Goal: Task Accomplishment & Management: Use online tool/utility

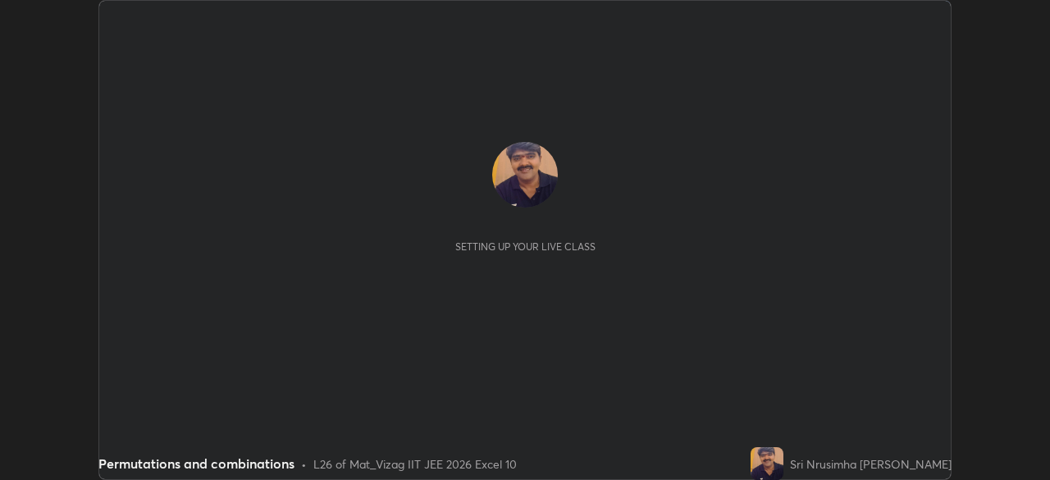
scroll to position [480, 1049]
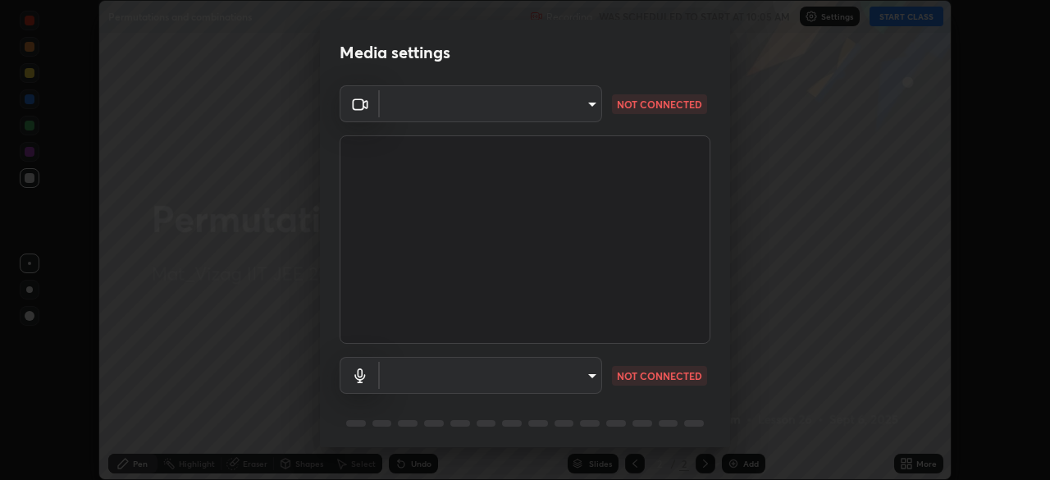
type input "b7708c8938eb645677ea8461e7e65ca52b5b38e867a8e1cbb7878e4040da6199"
type input "default"
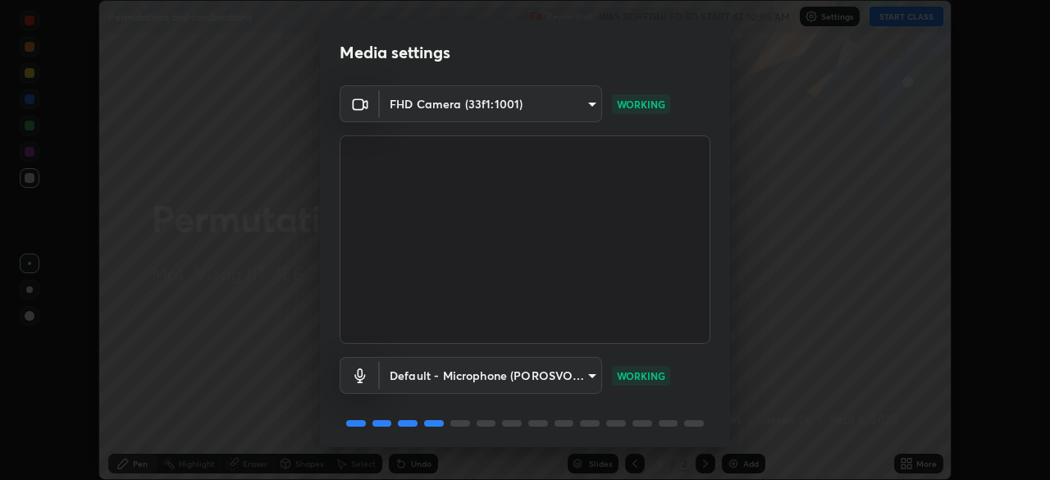
scroll to position [58, 0]
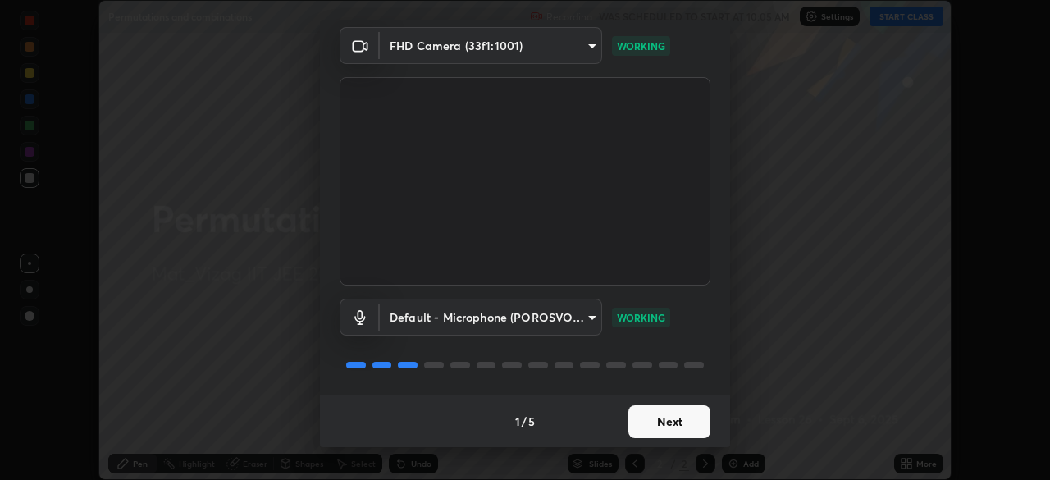
click at [662, 419] on button "Next" at bounding box center [669, 421] width 82 height 33
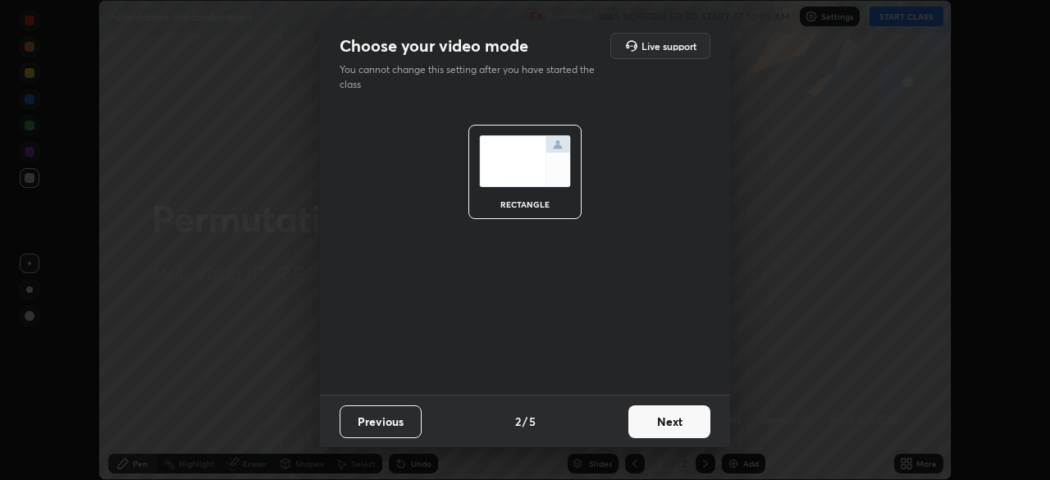
click at [659, 419] on button "Next" at bounding box center [669, 421] width 82 height 33
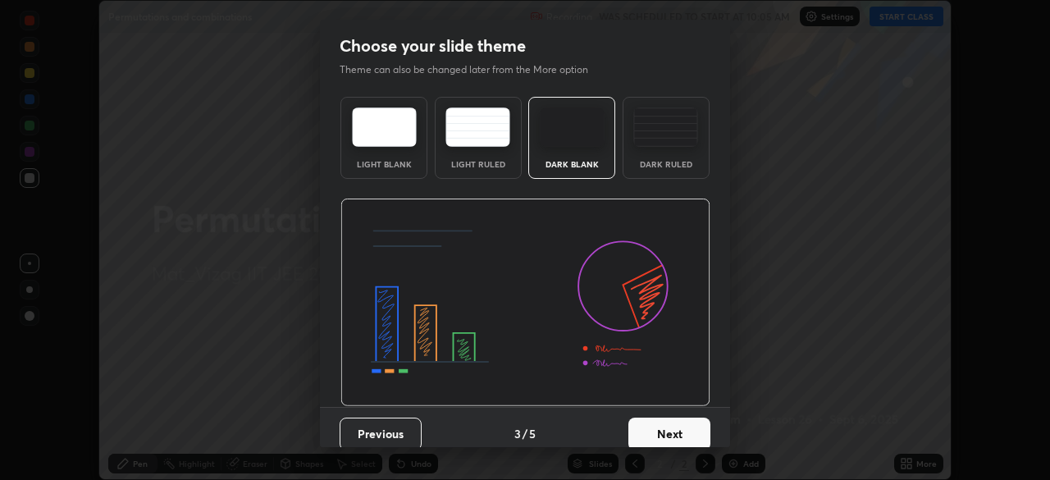
click at [666, 426] on button "Next" at bounding box center [669, 433] width 82 height 33
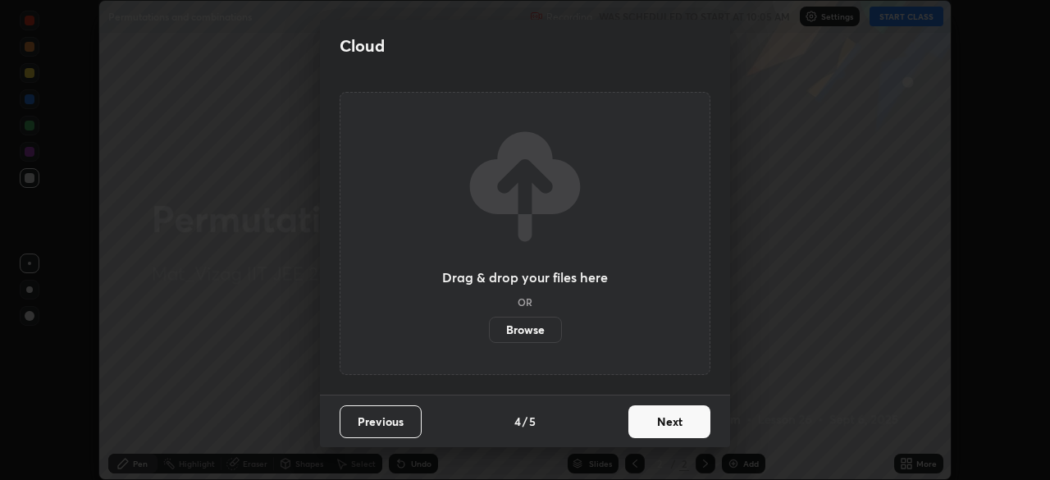
click at [662, 425] on button "Next" at bounding box center [669, 421] width 82 height 33
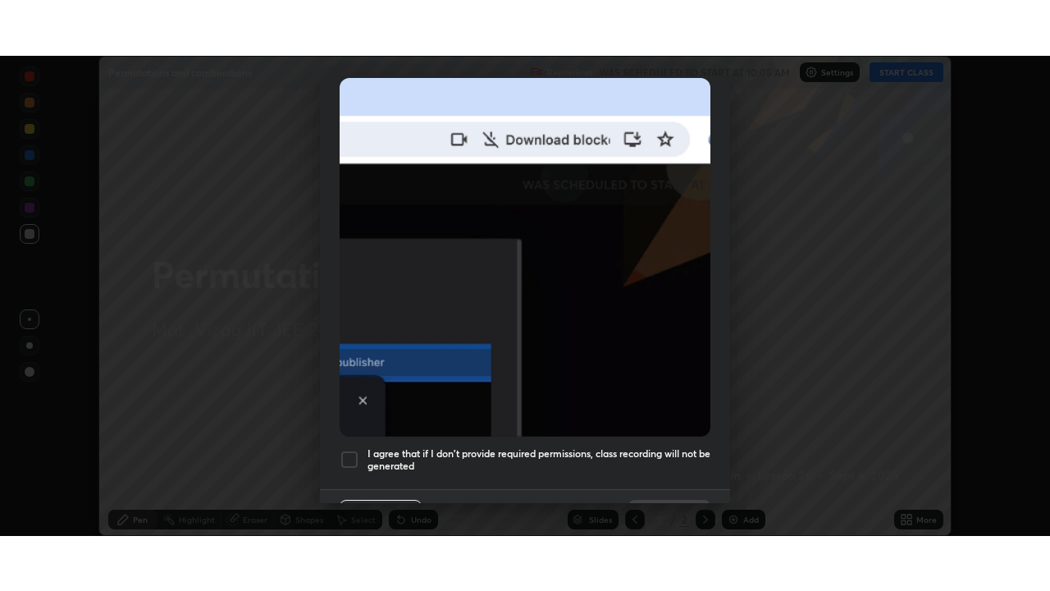
scroll to position [393, 0]
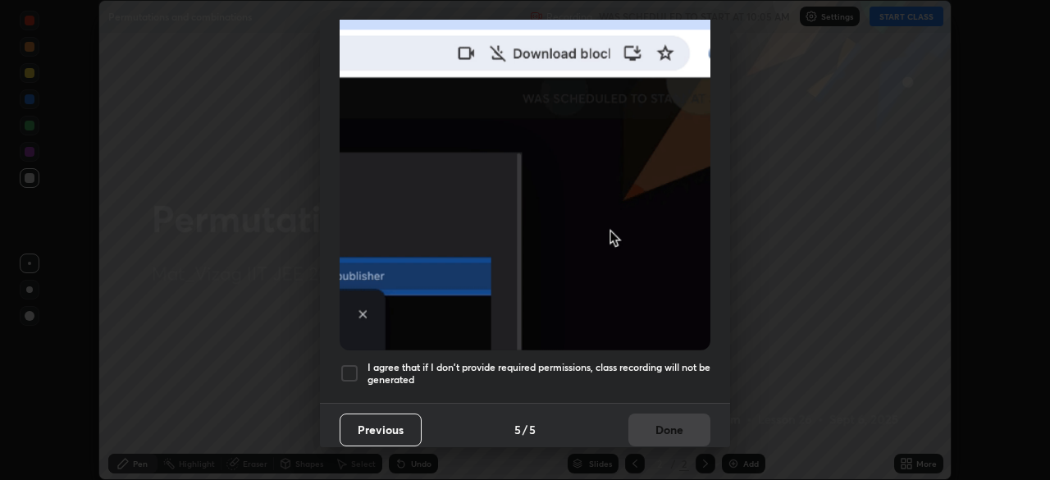
click at [345, 368] on div at bounding box center [350, 373] width 20 height 20
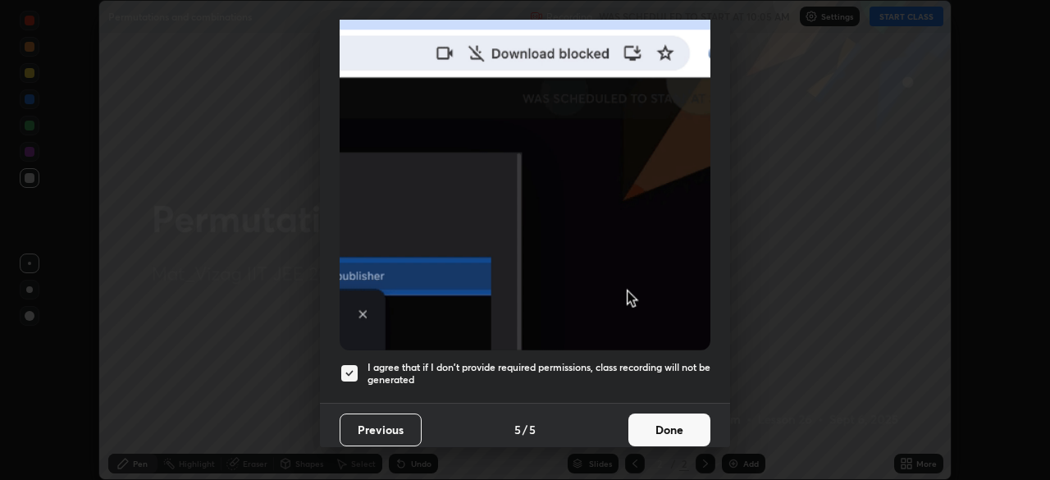
click at [658, 421] on button "Done" at bounding box center [669, 429] width 82 height 33
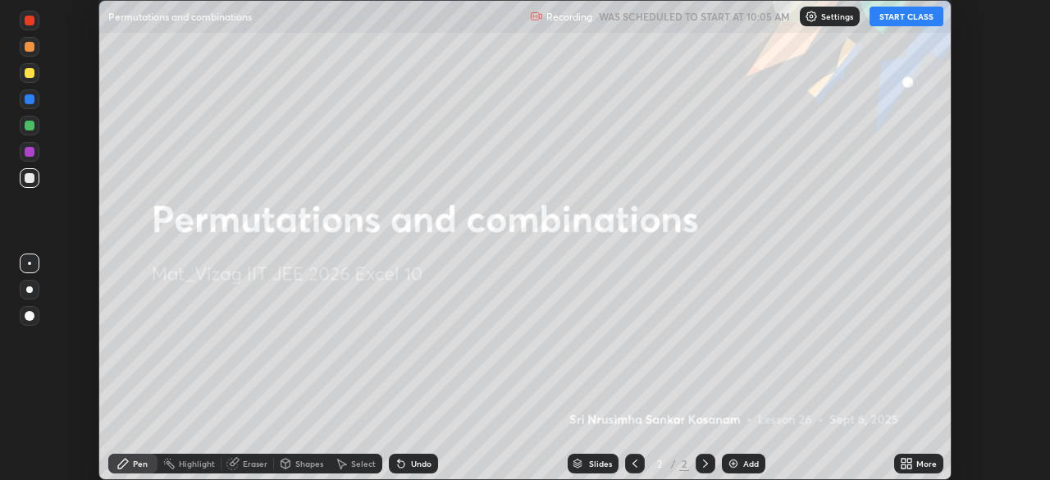
click at [911, 467] on icon at bounding box center [909, 466] width 4 height 4
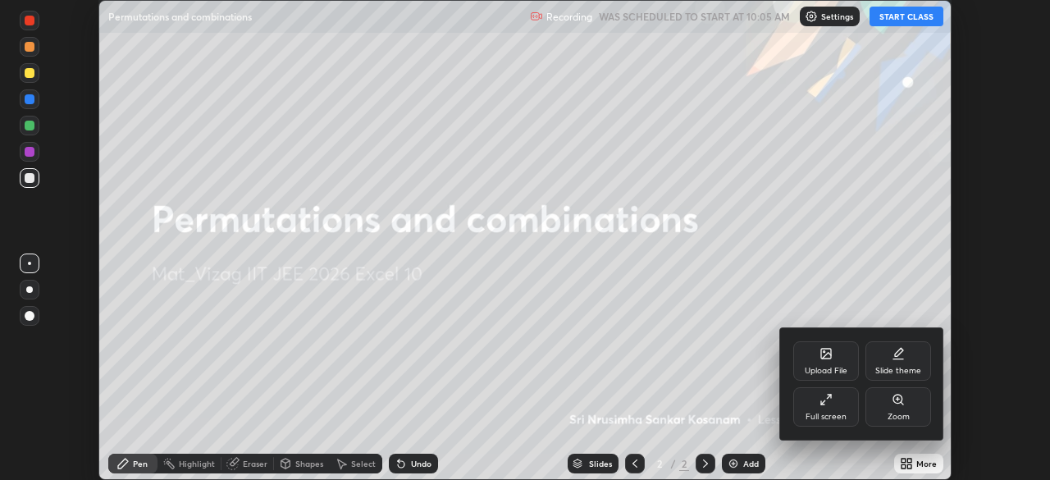
click at [823, 402] on icon at bounding box center [823, 402] width 4 height 4
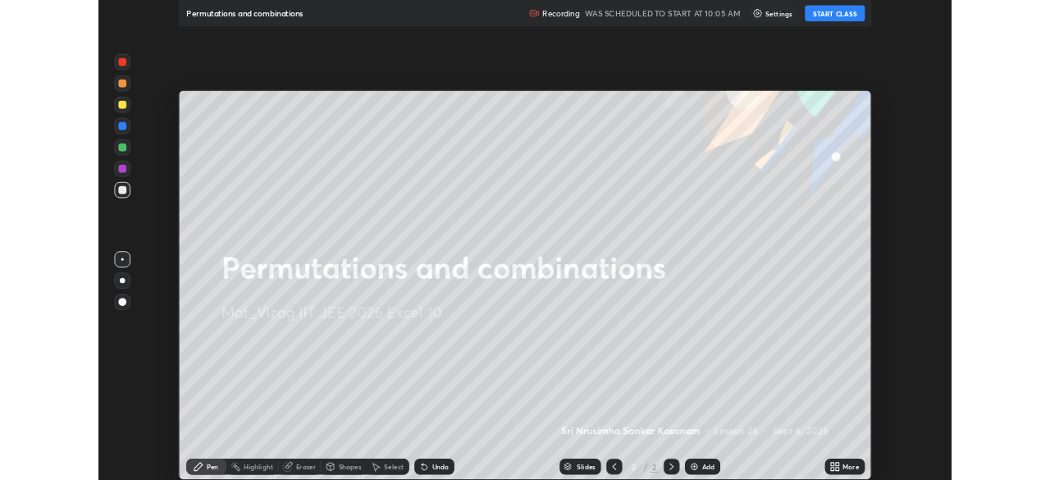
scroll to position [591, 1050]
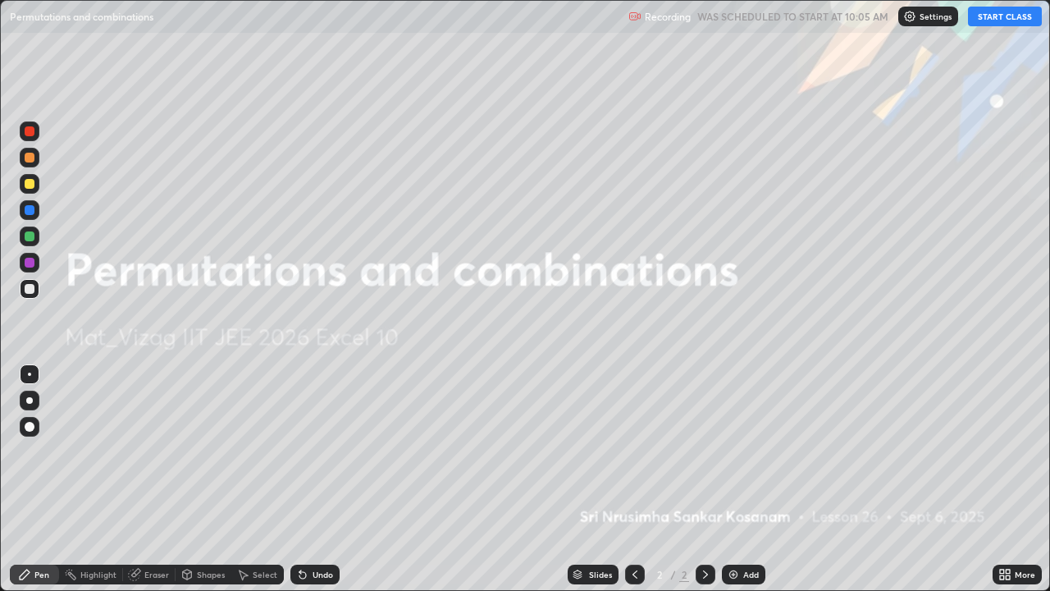
click at [1010, 16] on button "START CLASS" at bounding box center [1005, 17] width 74 height 20
click at [739, 479] on div "Add" at bounding box center [743, 574] width 43 height 20
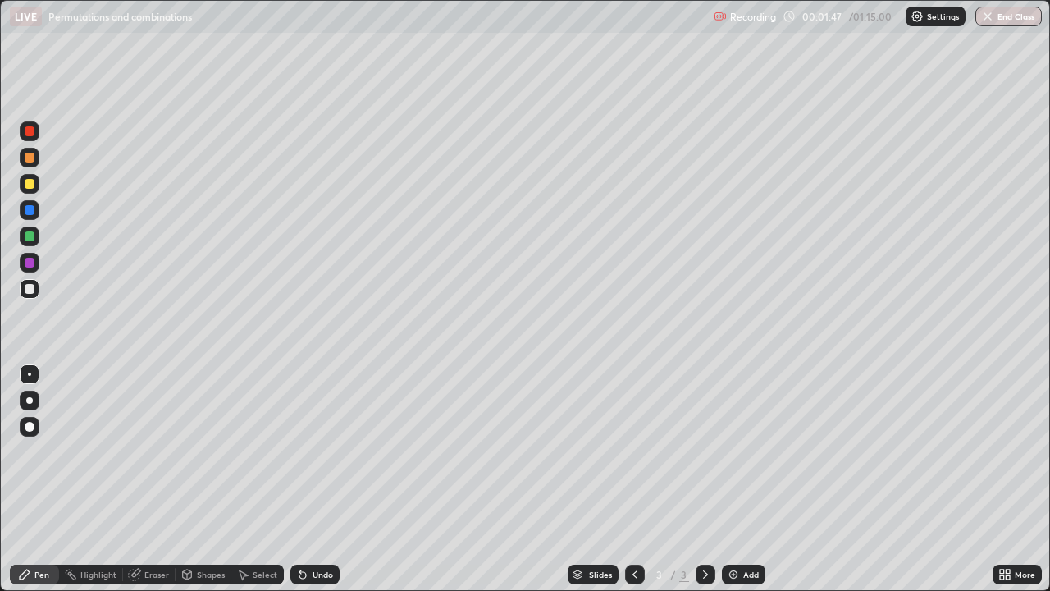
click at [136, 479] on icon at bounding box center [135, 572] width 9 height 8
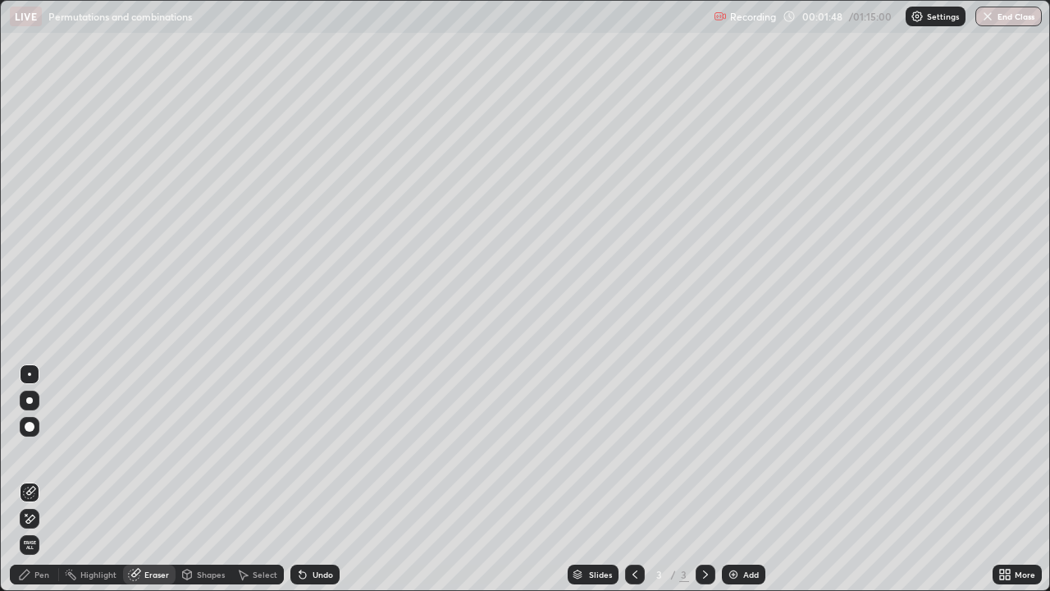
click at [26, 479] on icon at bounding box center [26, 514] width 2 height 2
click at [46, 479] on div "Pen" at bounding box center [34, 574] width 49 height 20
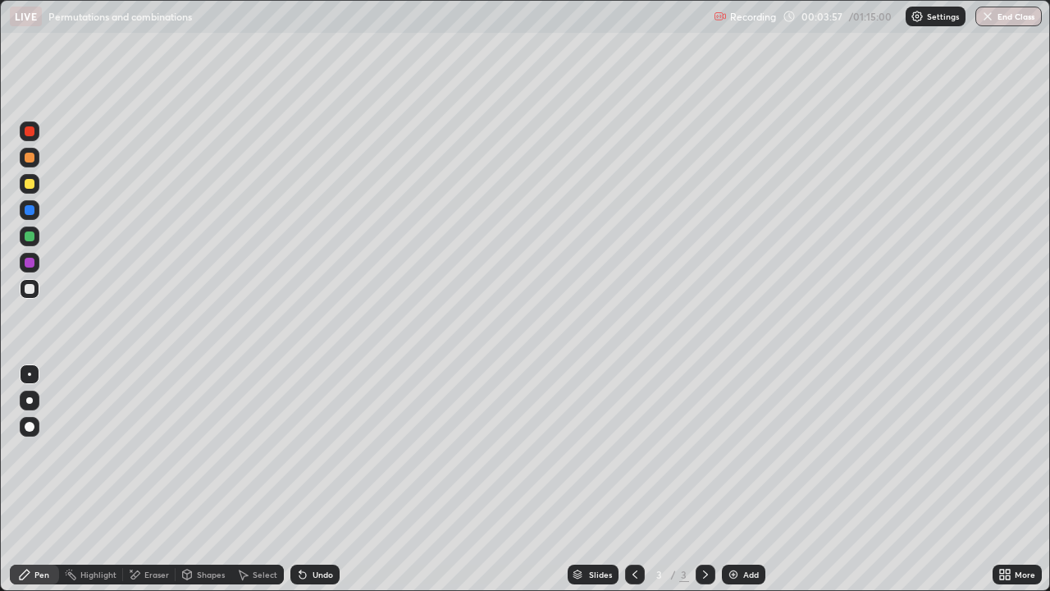
click at [734, 479] on img at bounding box center [733, 574] width 13 height 13
click at [312, 479] on div "Undo" at bounding box center [322, 574] width 21 height 8
click at [316, 479] on div "Undo" at bounding box center [322, 574] width 21 height 8
click at [313, 479] on div "Undo" at bounding box center [322, 574] width 21 height 8
click at [313, 479] on div "Undo" at bounding box center [314, 574] width 49 height 20
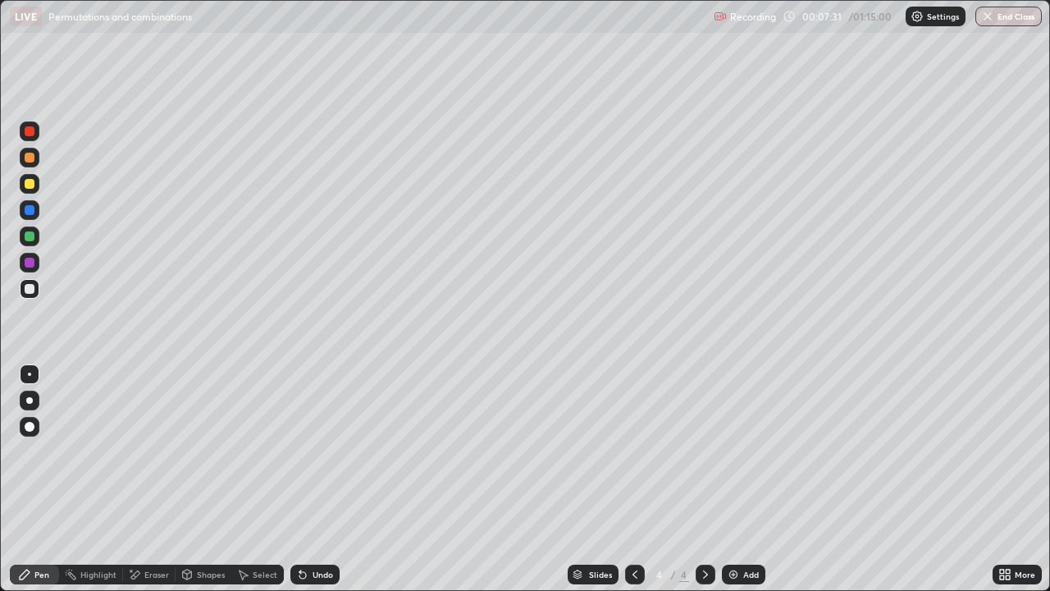
click at [309, 479] on div "Undo" at bounding box center [314, 574] width 49 height 20
click at [733, 479] on img at bounding box center [733, 574] width 13 height 13
click at [631, 479] on icon at bounding box center [634, 574] width 13 height 13
click at [703, 479] on icon at bounding box center [705, 574] width 5 height 8
click at [736, 479] on img at bounding box center [733, 574] width 13 height 13
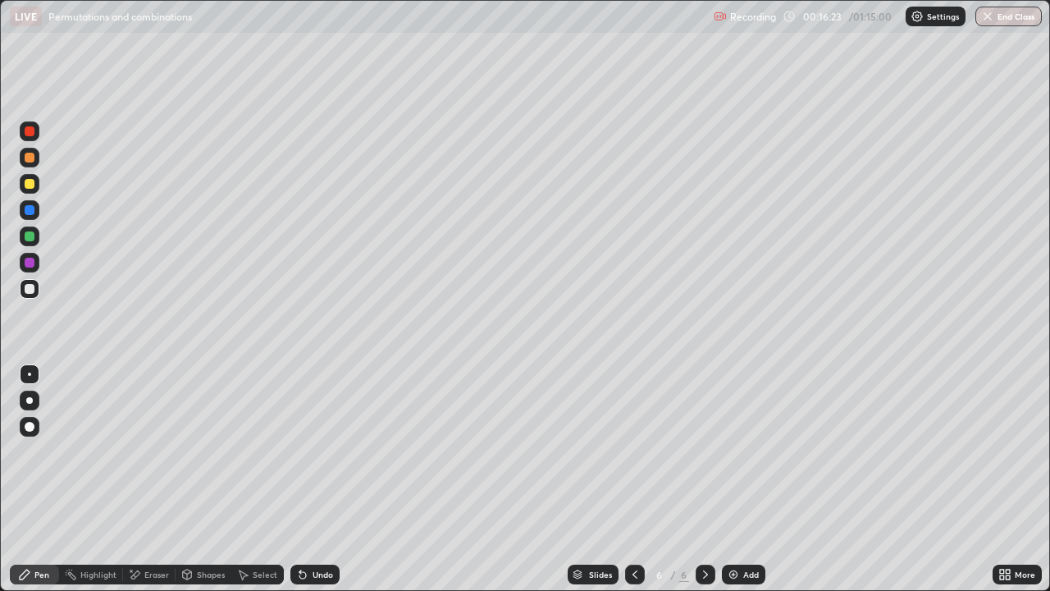
click at [743, 479] on div "Add" at bounding box center [751, 574] width 16 height 8
click at [321, 479] on div "Undo" at bounding box center [322, 574] width 21 height 8
click at [743, 479] on div "Add" at bounding box center [751, 574] width 16 height 8
click at [740, 479] on div "Add" at bounding box center [743, 574] width 43 height 20
click at [639, 479] on icon at bounding box center [634, 574] width 13 height 13
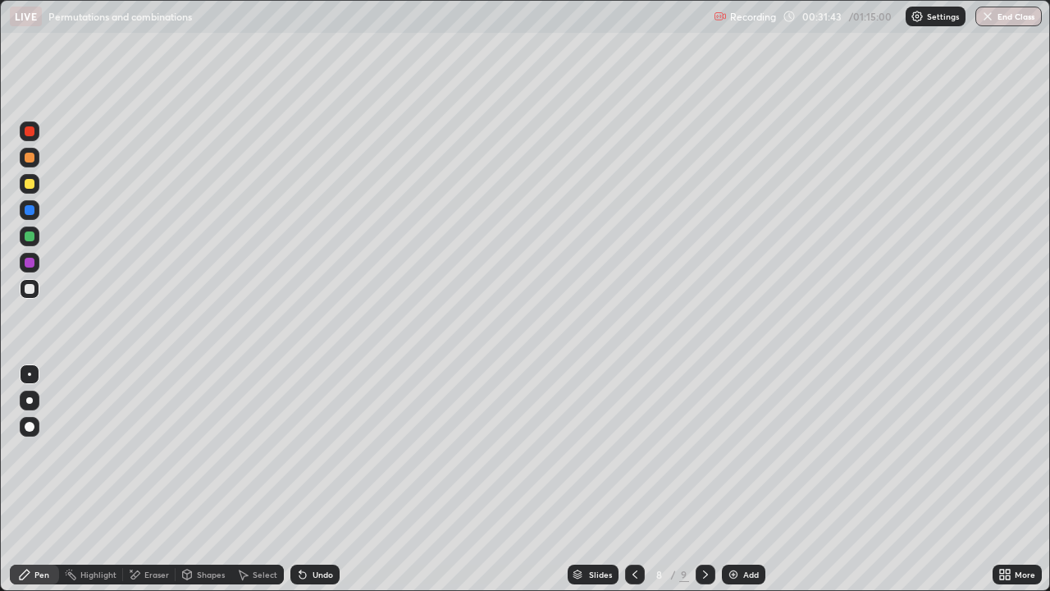
click at [704, 479] on icon at bounding box center [705, 574] width 13 height 13
click at [633, 479] on icon at bounding box center [634, 574] width 13 height 13
click at [704, 479] on icon at bounding box center [705, 574] width 13 height 13
click at [731, 479] on img at bounding box center [733, 574] width 13 height 13
click at [636, 479] on icon at bounding box center [633, 574] width 13 height 13
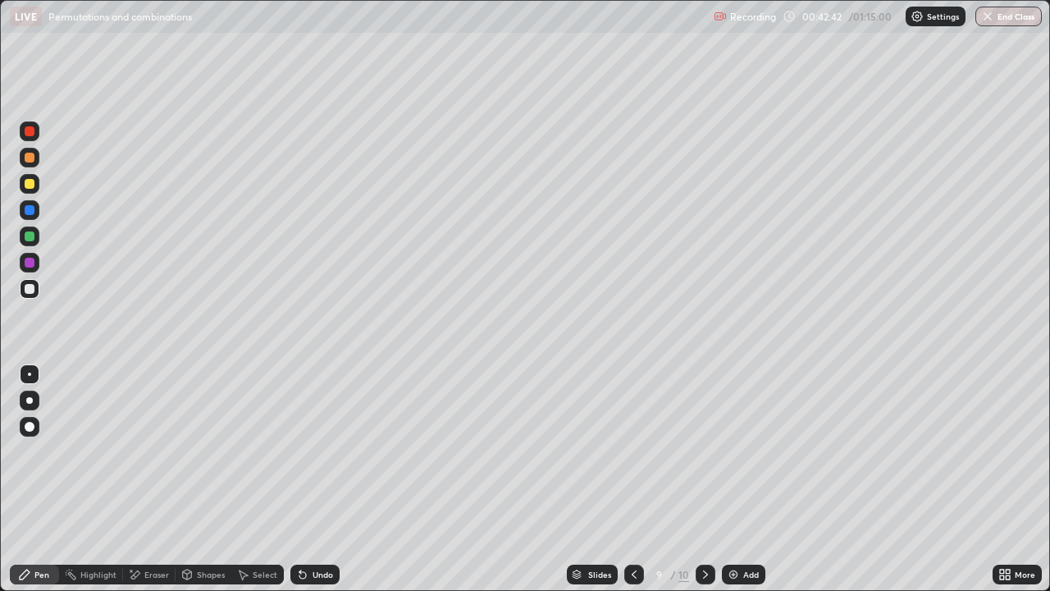
click at [704, 479] on icon at bounding box center [705, 574] width 13 height 13
click at [744, 479] on div "Add" at bounding box center [751, 574] width 16 height 8
click at [324, 479] on div "Undo" at bounding box center [322, 574] width 21 height 8
click at [317, 479] on div "Undo" at bounding box center [322, 574] width 21 height 8
click at [732, 479] on img at bounding box center [733, 574] width 13 height 13
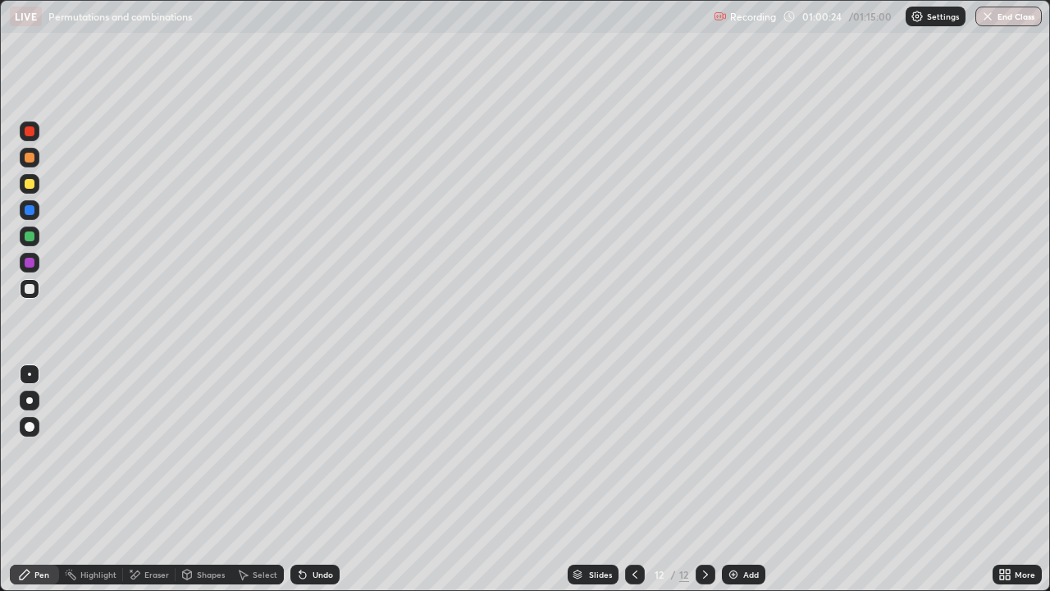
click at [737, 479] on img at bounding box center [733, 574] width 13 height 13
click at [632, 479] on div at bounding box center [635, 574] width 20 height 20
click at [704, 479] on icon at bounding box center [705, 574] width 13 height 13
click at [317, 479] on div "Undo" at bounding box center [322, 574] width 21 height 8
click at [318, 479] on div "Undo" at bounding box center [322, 574] width 21 height 8
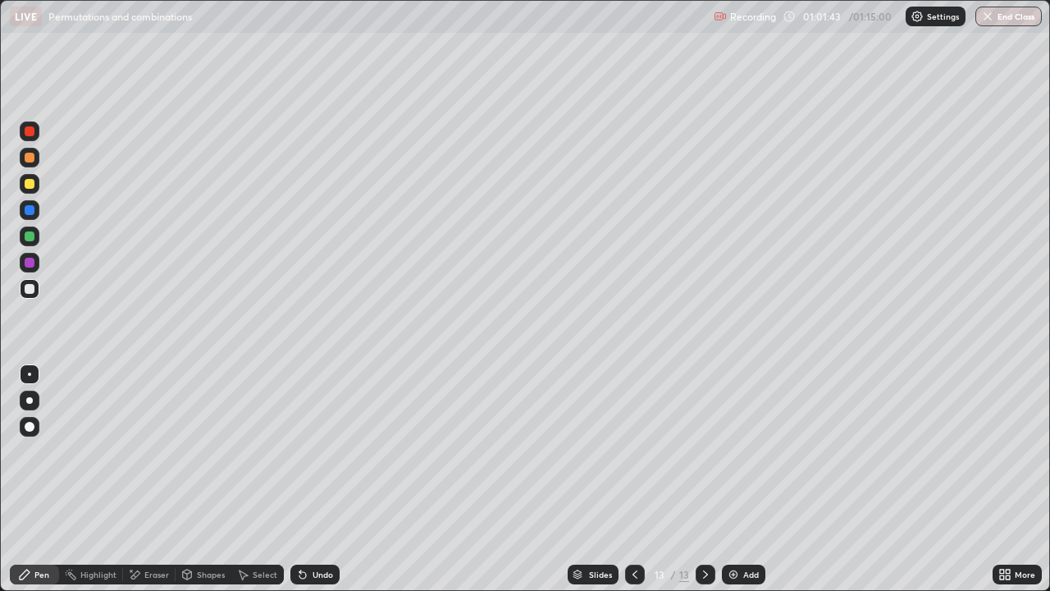
click at [318, 479] on div "Undo" at bounding box center [314, 574] width 49 height 20
click at [317, 479] on div "Undo" at bounding box center [314, 574] width 49 height 20
click at [632, 479] on icon at bounding box center [634, 574] width 13 height 13
click at [696, 479] on div at bounding box center [705, 574] width 20 height 20
click at [1025, 17] on button "End Class" at bounding box center [1009, 17] width 65 height 20
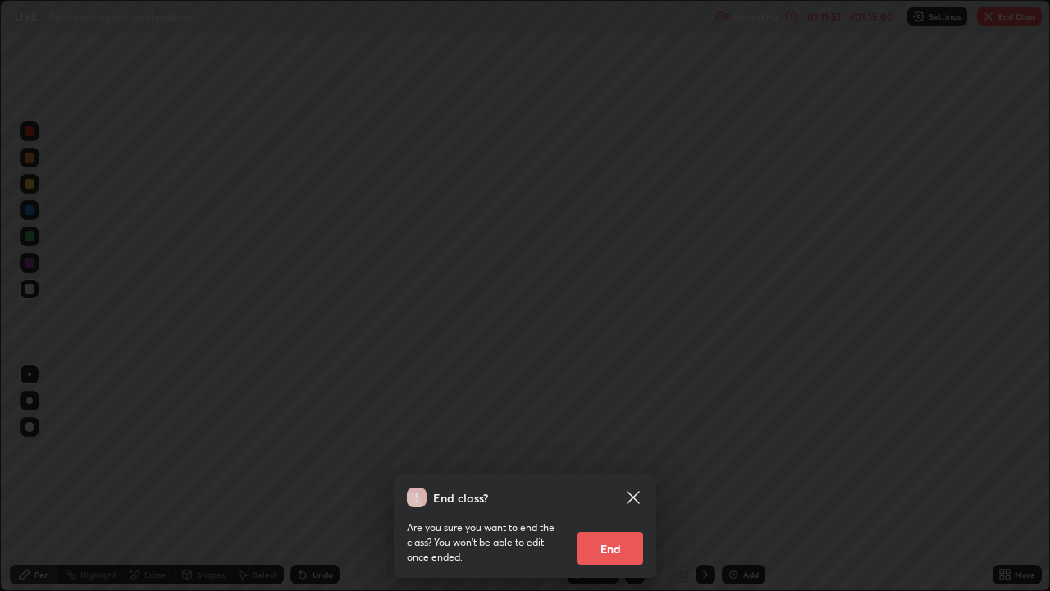
click at [595, 479] on button "End" at bounding box center [610, 547] width 66 height 33
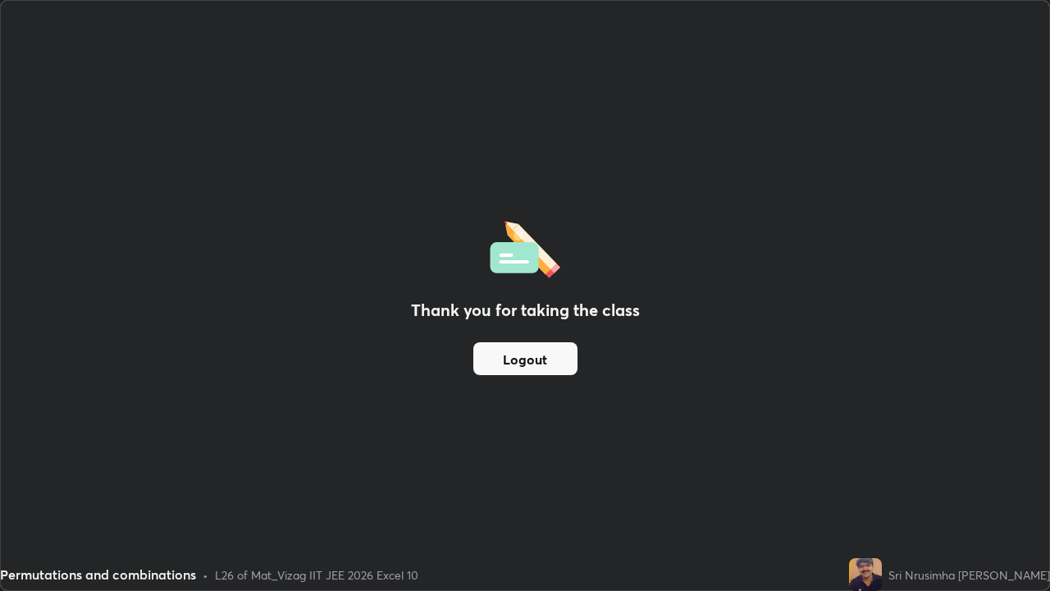
click at [525, 350] on button "Logout" at bounding box center [525, 358] width 104 height 33
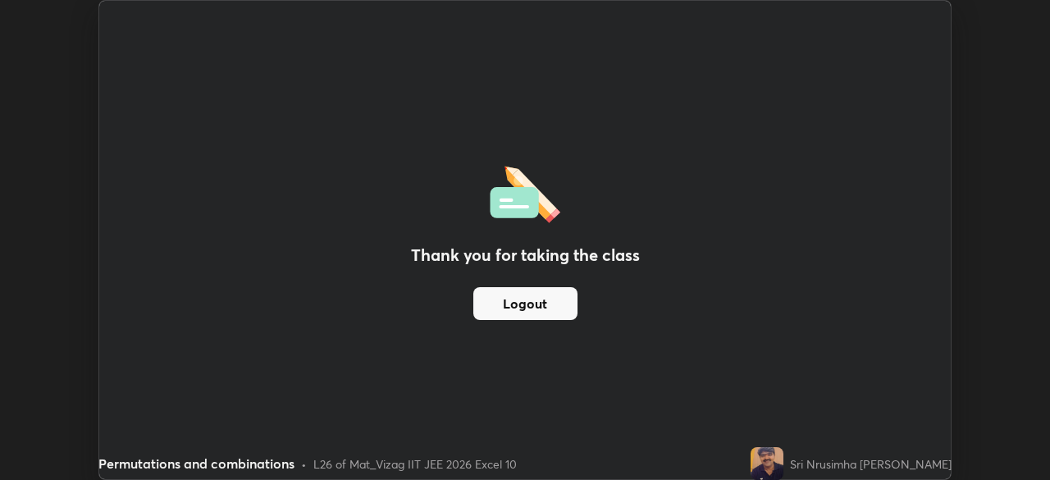
scroll to position [81535, 80965]
click at [1018, 165] on div "Thank you for taking the class Logout Setting up your live class" at bounding box center [525, 240] width 1050 height 480
